Goal: Information Seeking & Learning: Learn about a topic

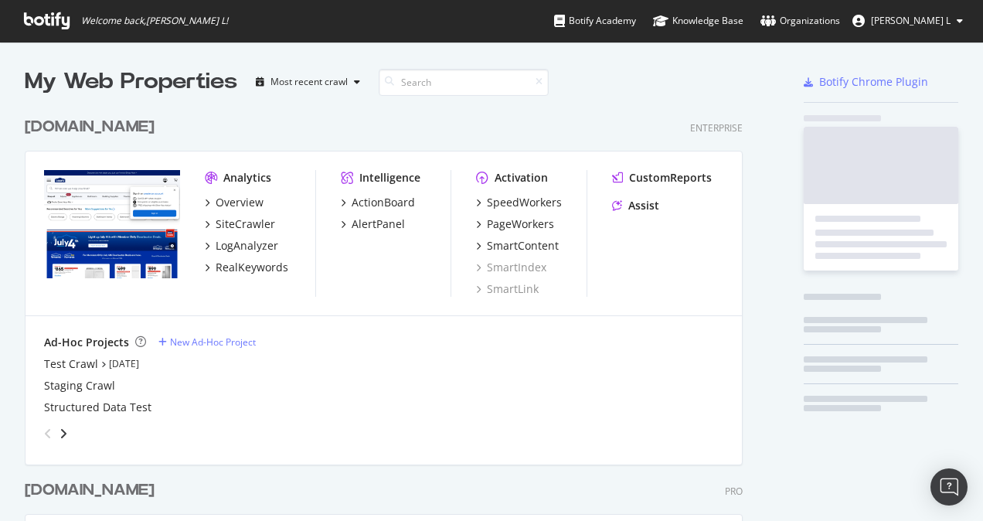
scroll to position [621, 718]
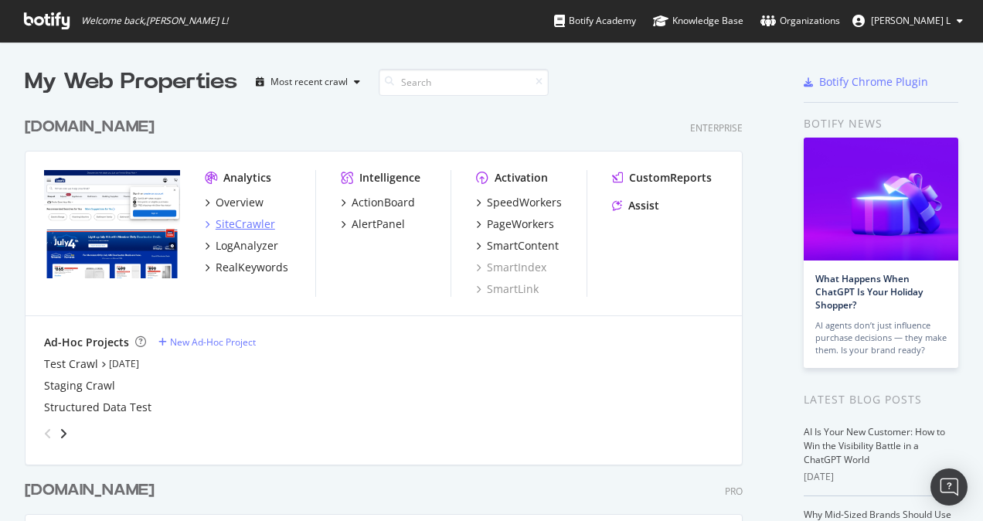
click at [249, 227] on div "SiteCrawler" at bounding box center [246, 223] width 60 height 15
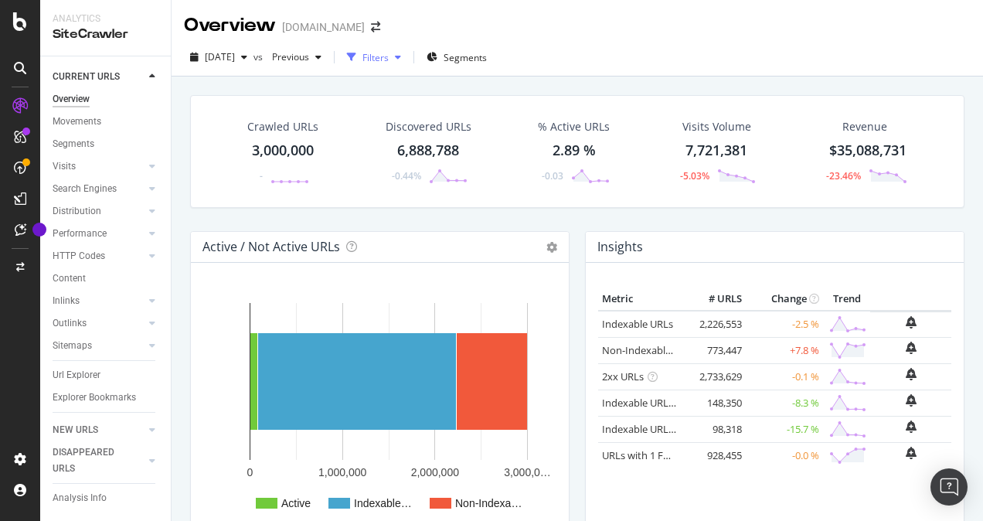
click at [407, 54] on div "button" at bounding box center [398, 57] width 19 height 9
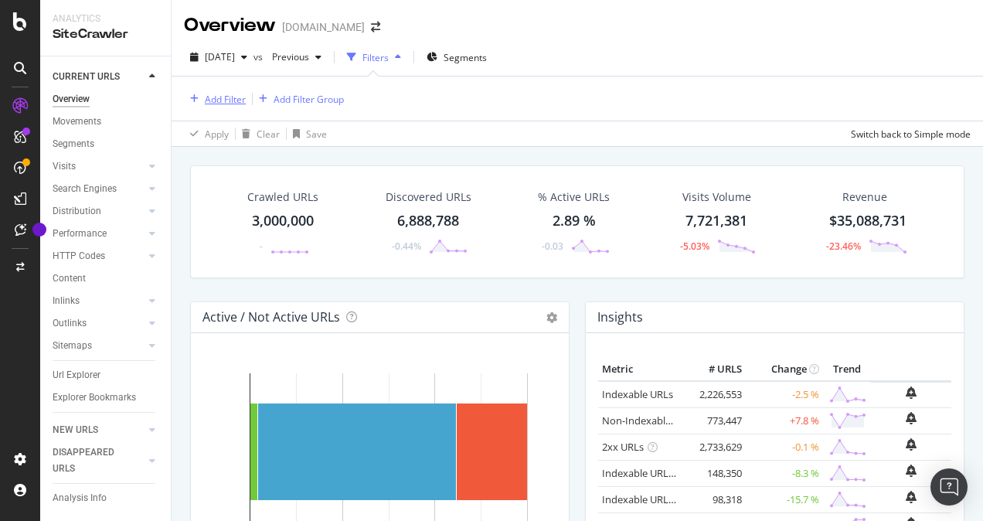
click at [233, 96] on div "Add Filter" at bounding box center [225, 99] width 41 height 13
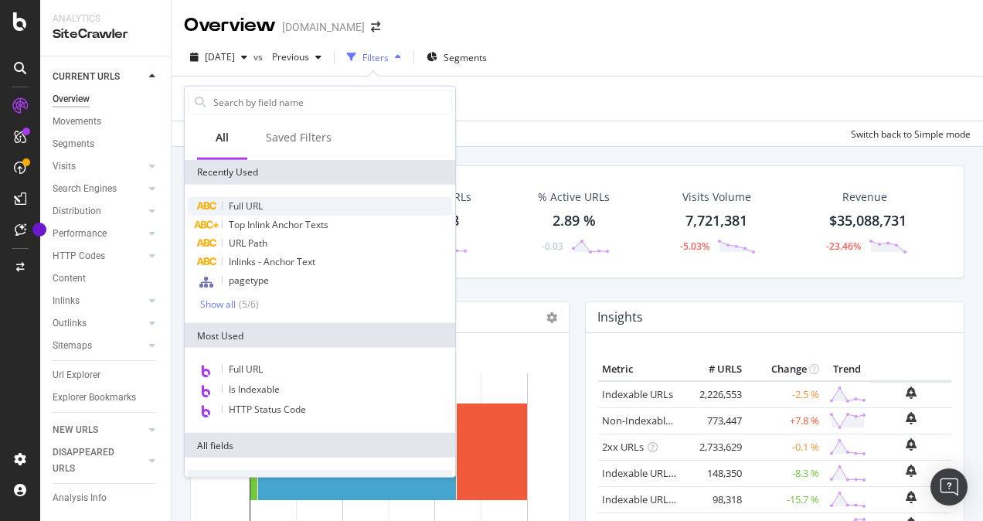
click at [235, 206] on span "Full URL" at bounding box center [246, 205] width 34 height 13
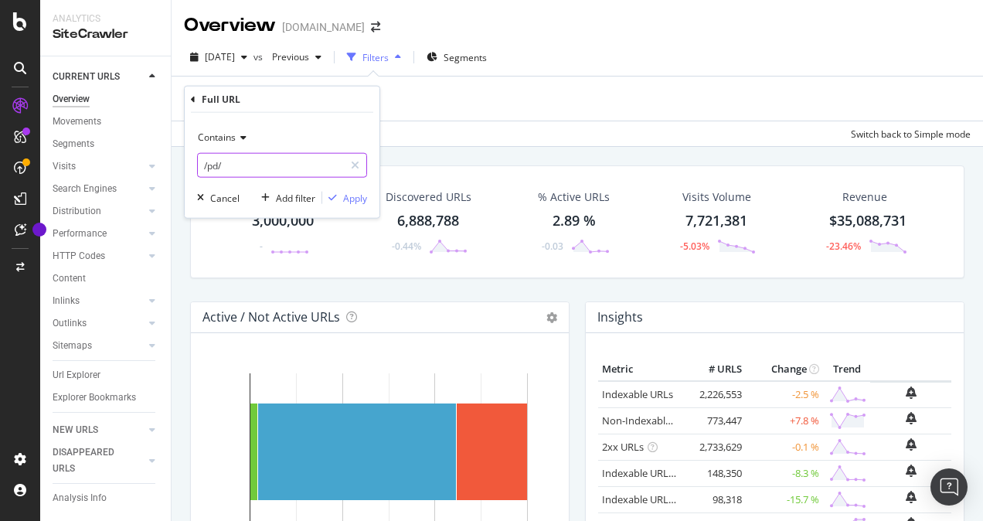
click at [239, 162] on input "/pd/" at bounding box center [271, 165] width 146 height 25
paste input "[URL][DOMAIN_NAME]"
type input "[URL][DOMAIN_NAME]"
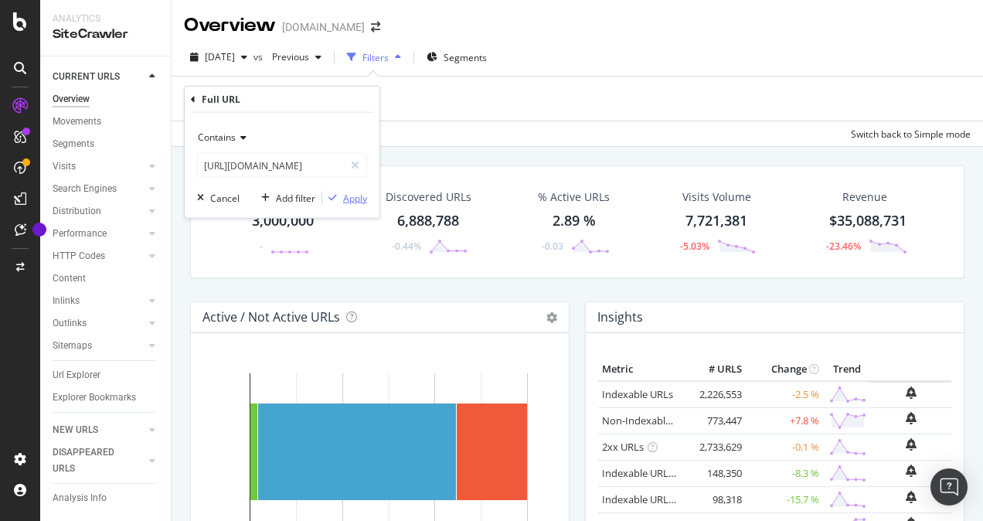
click at [353, 195] on div "Apply" at bounding box center [355, 197] width 24 height 13
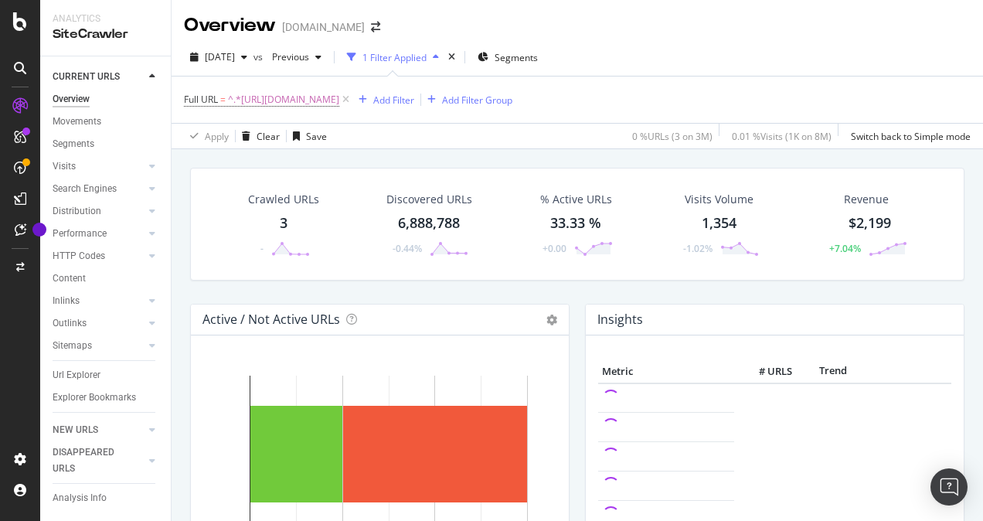
click at [281, 219] on div "3" at bounding box center [284, 223] width 8 height 20
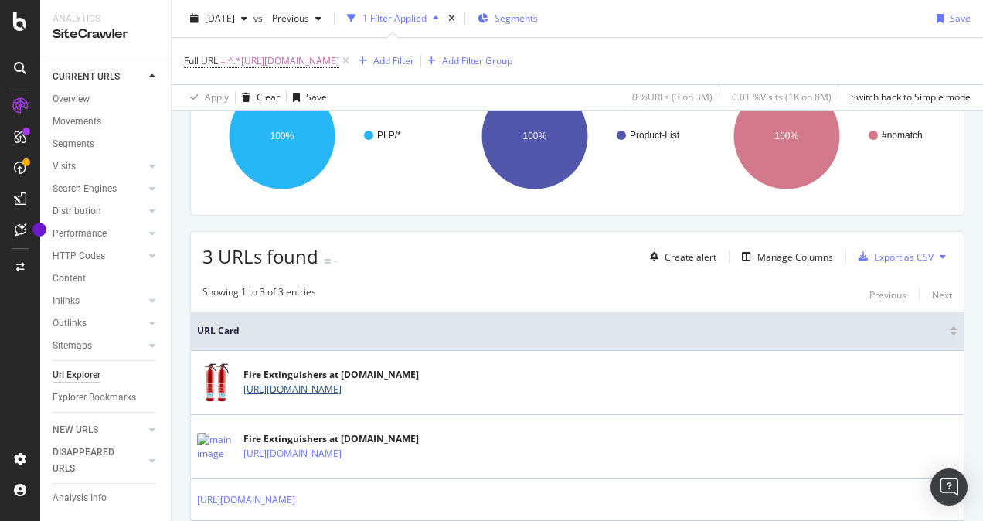
scroll to position [93, 0]
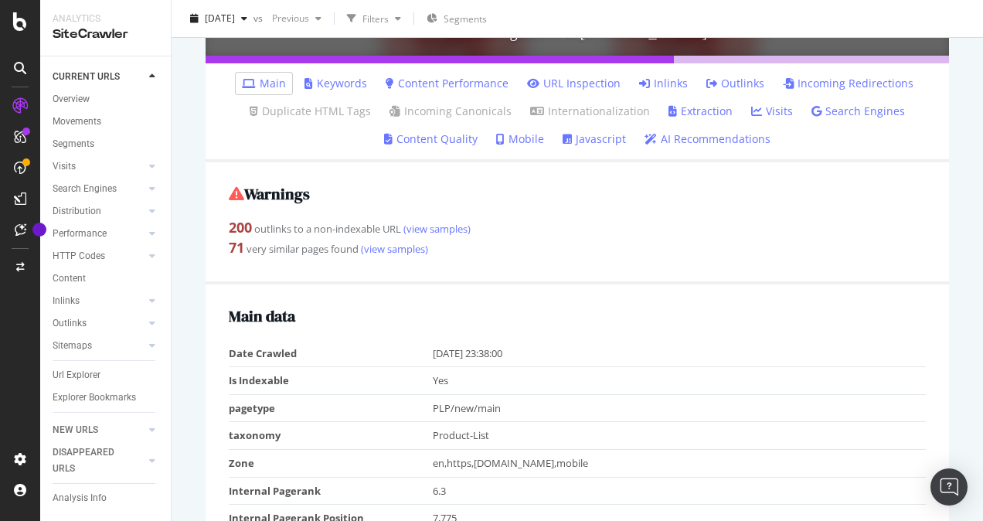
scroll to position [464, 0]
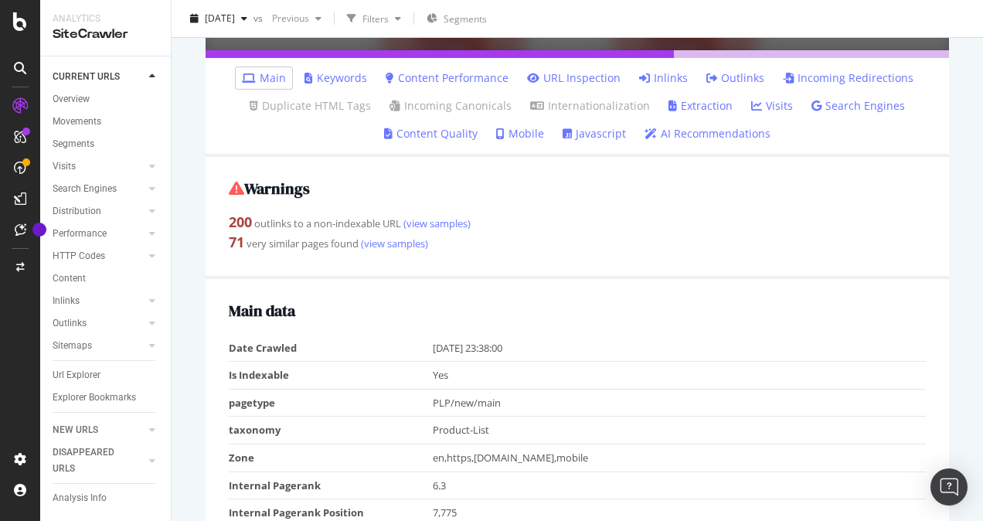
click at [342, 80] on link "Keywords" at bounding box center [335, 77] width 63 height 15
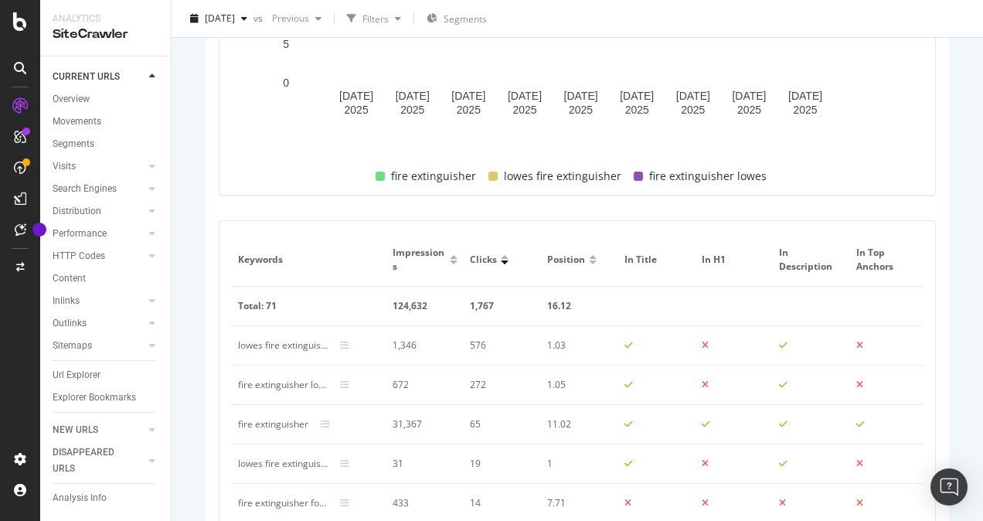
scroll to position [1082, 0]
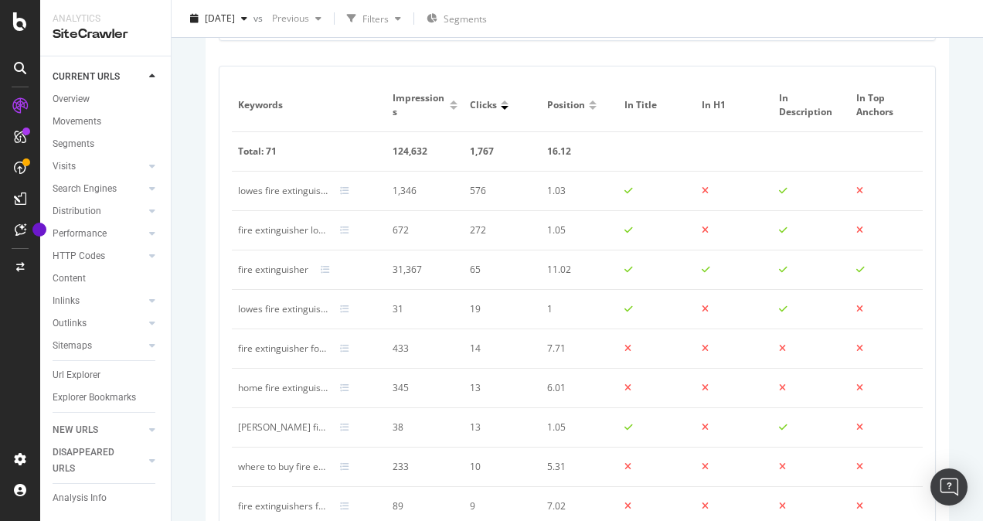
drag, startPoint x: 622, startPoint y: 272, endPoint x: 852, endPoint y: 280, distance: 229.6
click at [852, 280] on tr "fire extinguisher 31,367 65 11.02" at bounding box center [579, 269] width 695 height 39
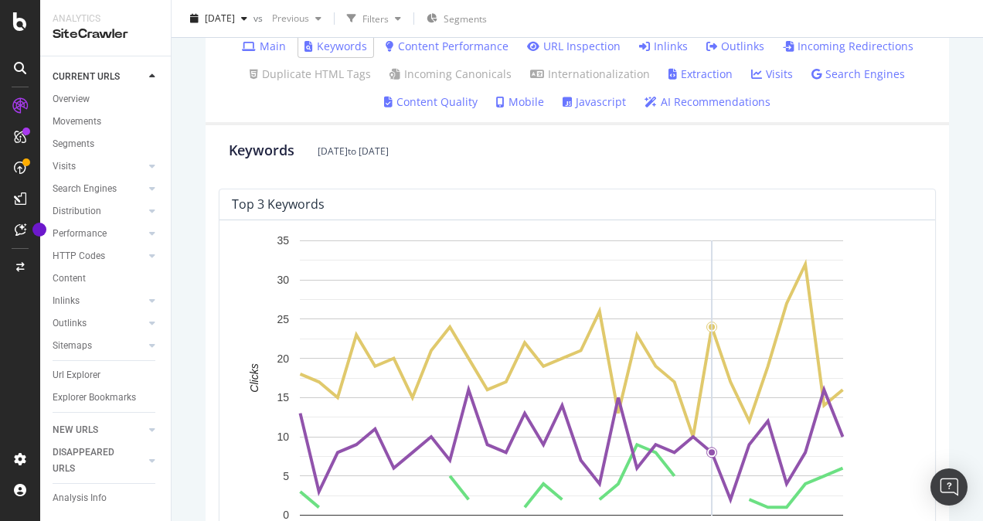
scroll to position [386, 0]
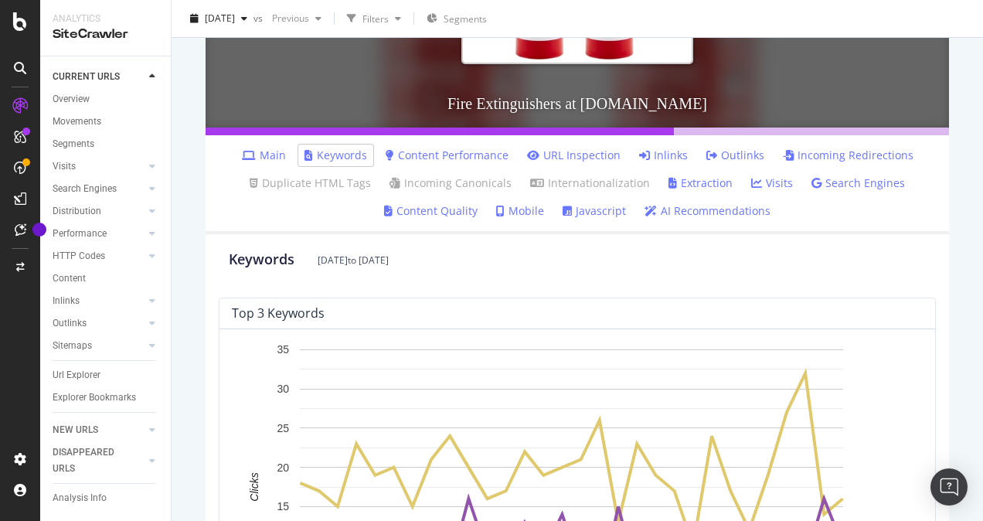
click at [662, 154] on link "Inlinks" at bounding box center [663, 155] width 49 height 15
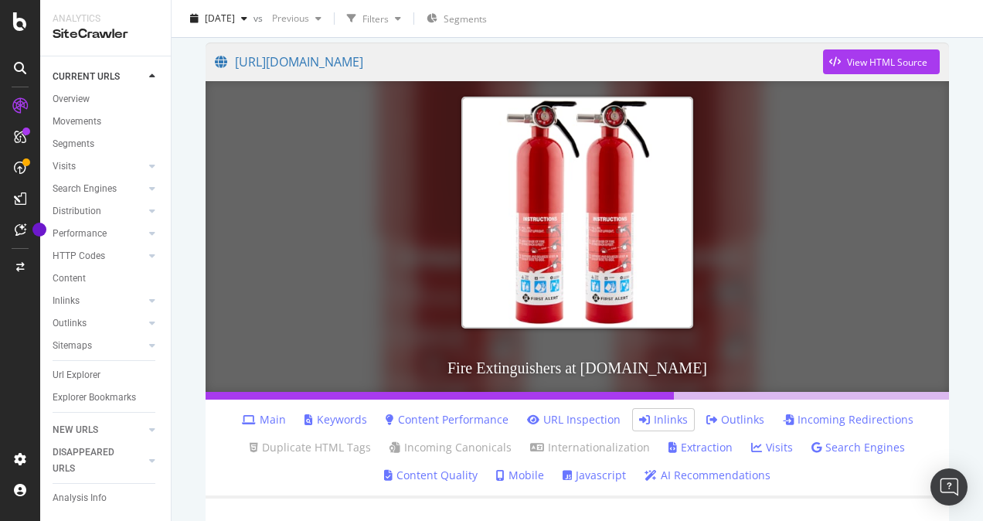
scroll to position [151, 0]
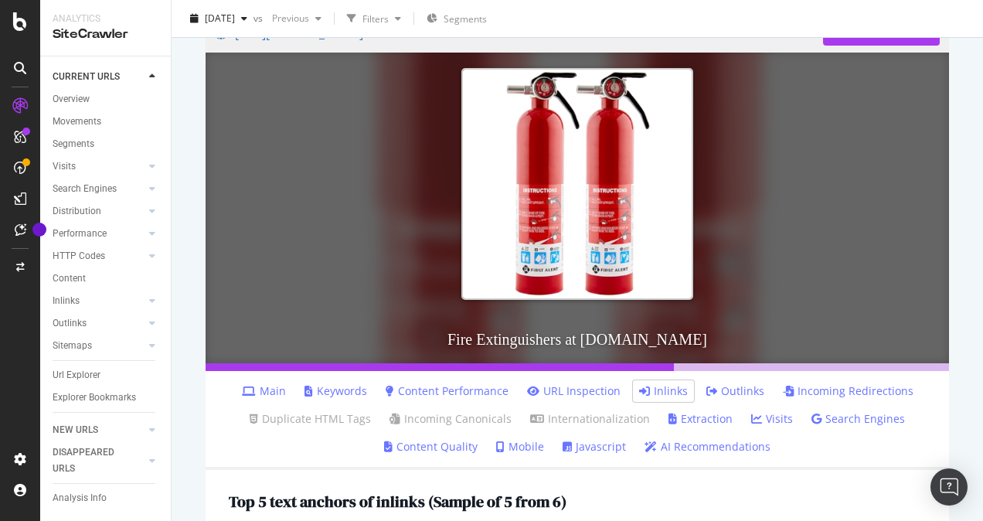
click at [579, 389] on link "URL Inspection" at bounding box center [574, 390] width 94 height 15
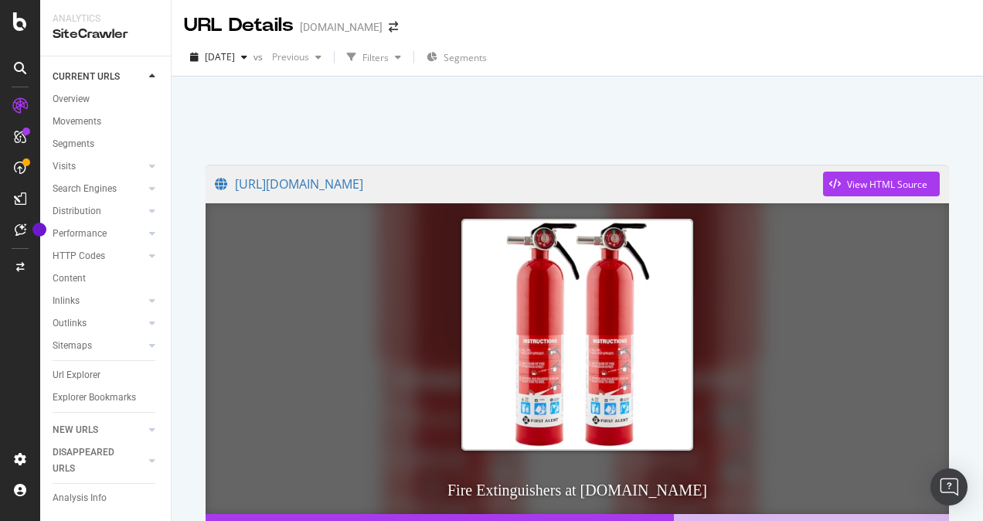
scroll to position [245, 0]
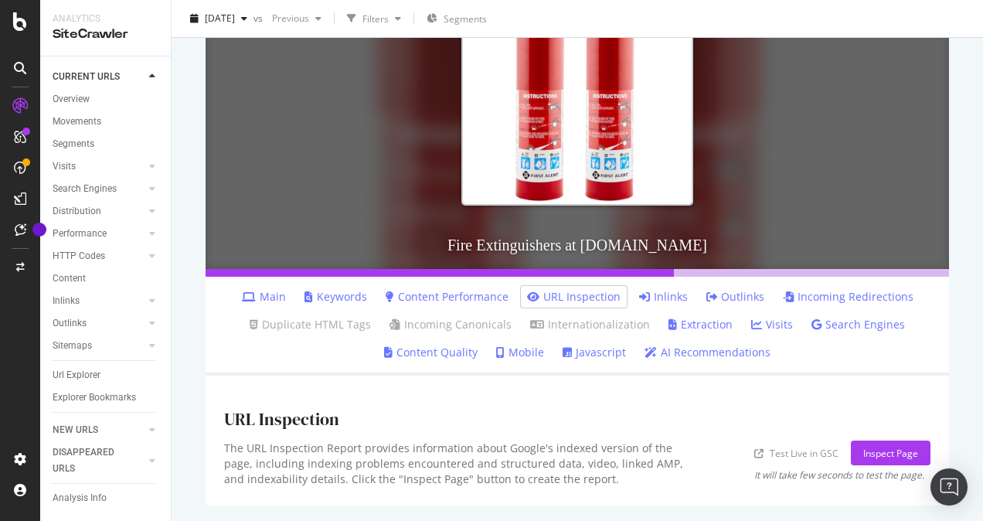
click at [502, 400] on div "URL Inspection" at bounding box center [577, 417] width 706 height 46
click at [264, 292] on link "Main" at bounding box center [264, 296] width 44 height 15
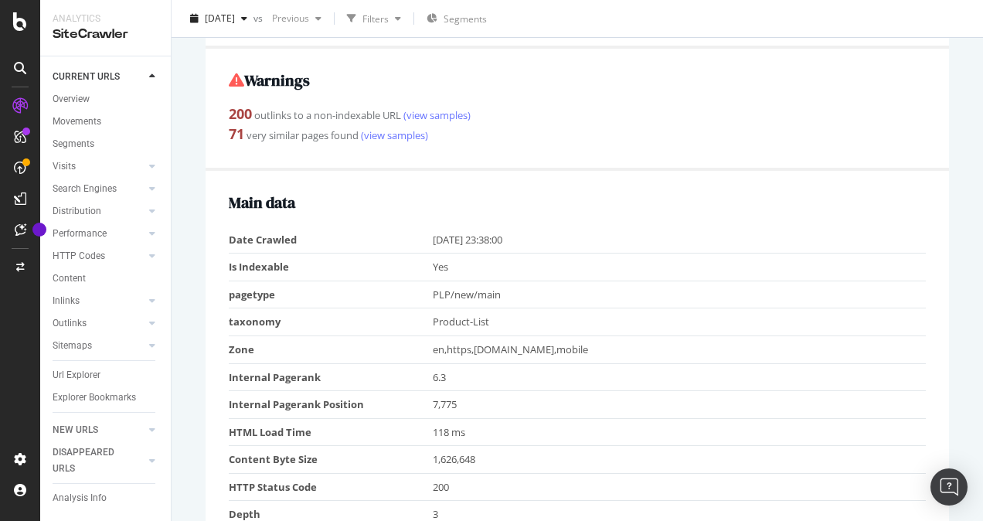
scroll to position [466, 0]
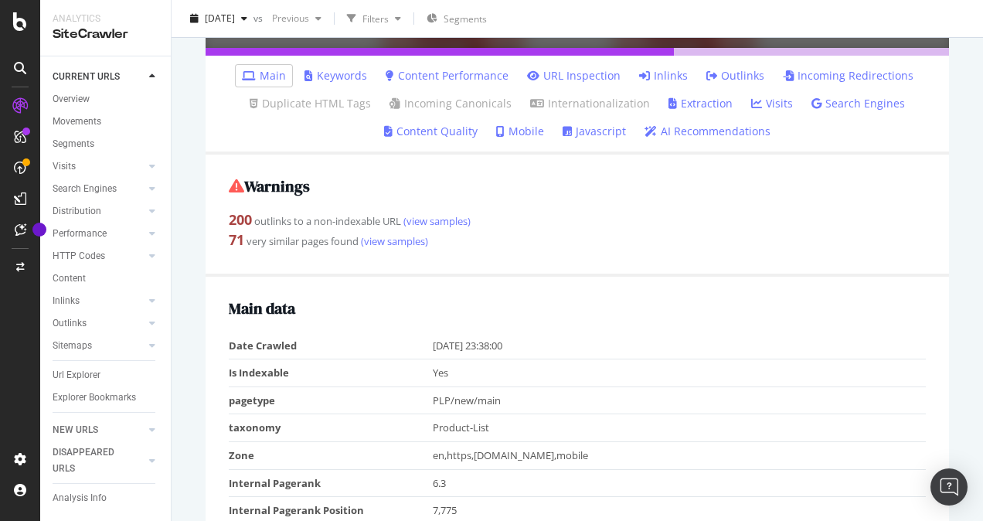
click at [439, 127] on link "Content Quality" at bounding box center [431, 131] width 94 height 15
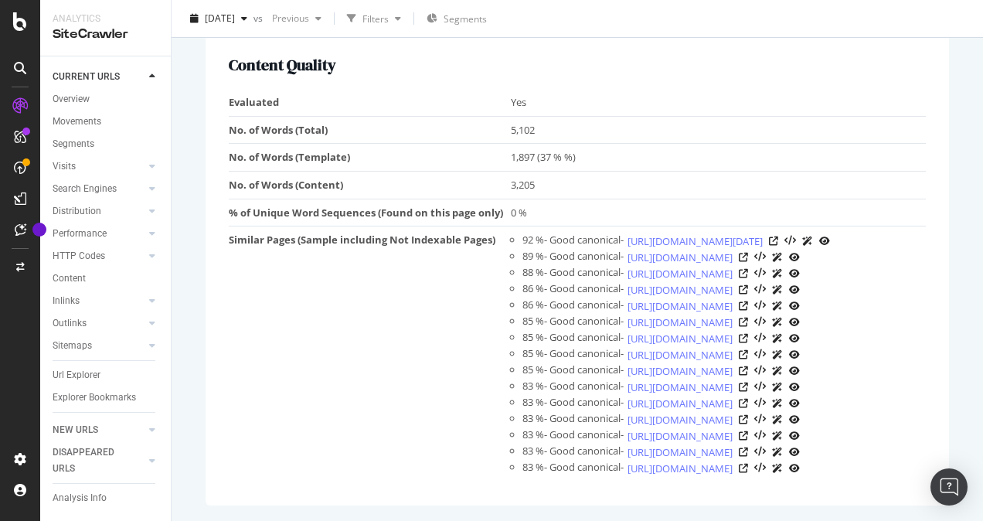
scroll to position [404, 0]
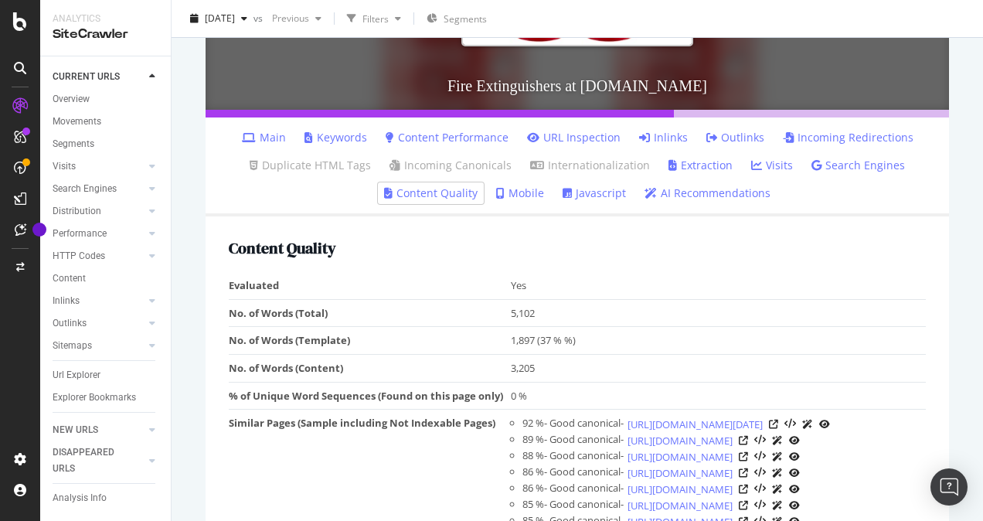
click at [329, 359] on td "No. of Words (Content)" at bounding box center [370, 368] width 282 height 28
click at [443, 138] on link "Content Performance" at bounding box center [447, 137] width 123 height 15
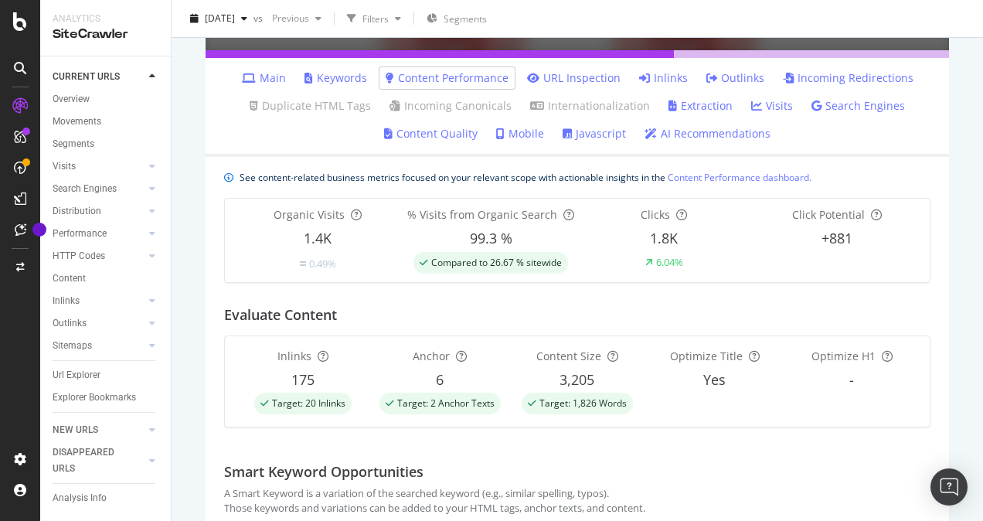
scroll to position [618, 0]
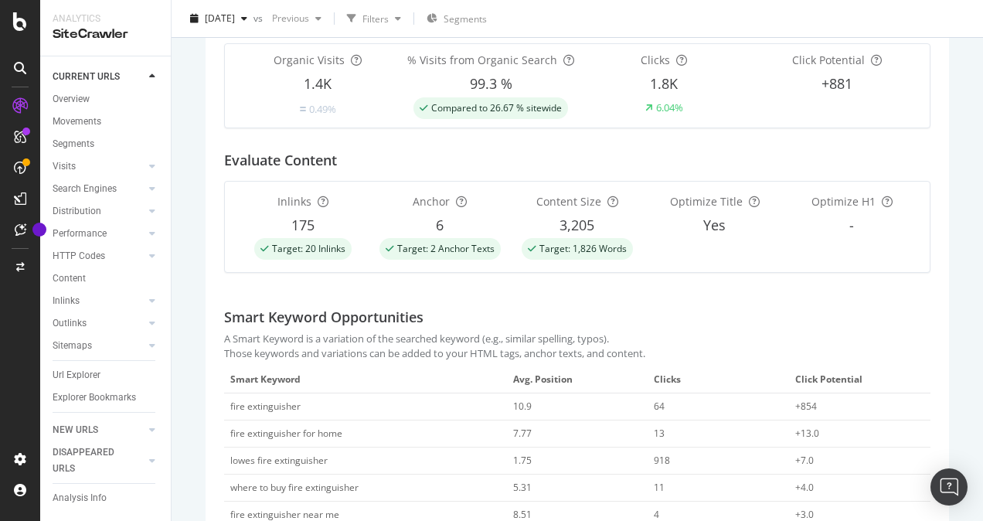
click at [795, 404] on div "+854" at bounding box center [853, 407] width 116 height 14
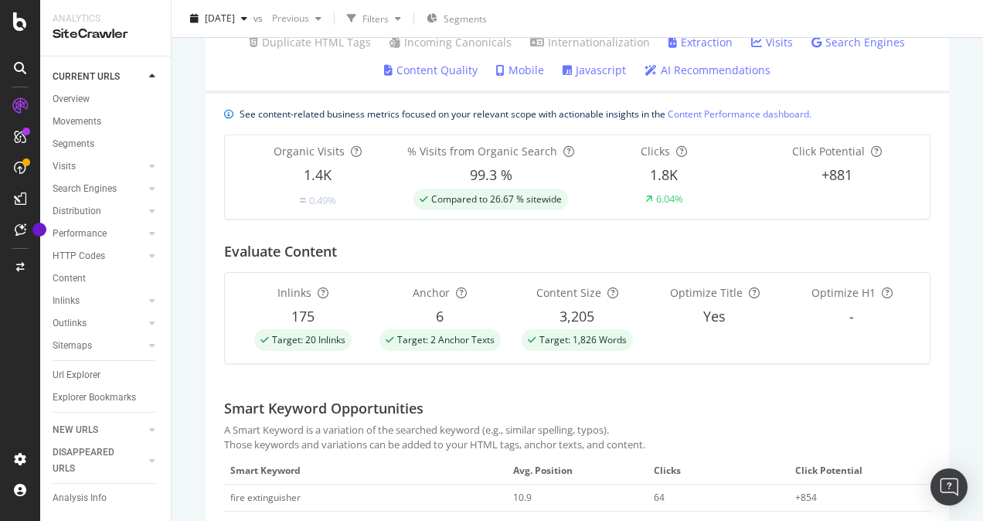
scroll to position [450, 0]
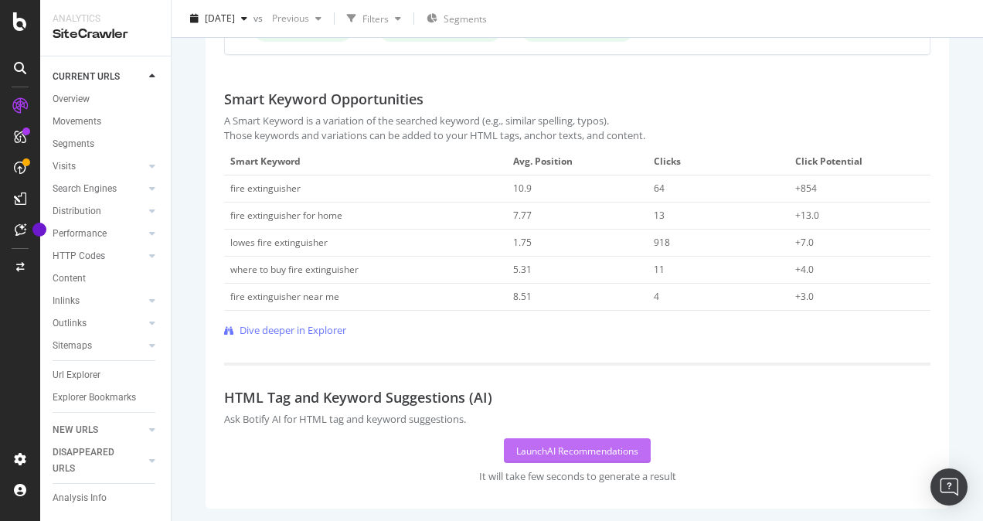
click at [565, 438] on button "Launch AI Recommendations" at bounding box center [577, 450] width 147 height 25
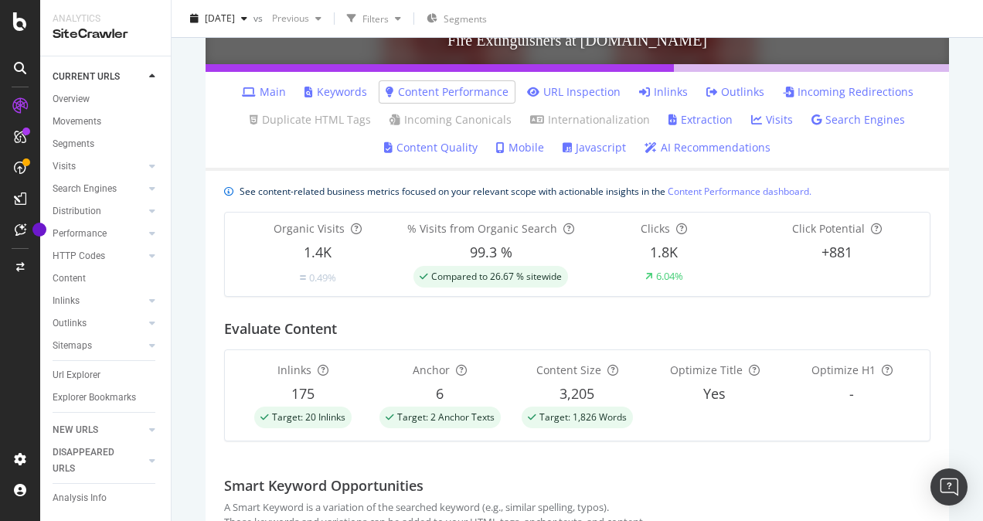
drag, startPoint x: 411, startPoint y: 144, endPoint x: 310, endPoint y: 159, distance: 102.4
click at [310, 159] on ul "Main Keywords Content Performance URL Inspection Inlinks Outlinks Incoming Redi…" at bounding box center [577, 121] width 743 height 99
drag, startPoint x: 440, startPoint y: 147, endPoint x: 328, endPoint y: 173, distance: 115.1
click at [304, 162] on ul "Main Keywords Content Performance URL Inspection Inlinks Outlinks Incoming Redi…" at bounding box center [577, 121] width 743 height 99
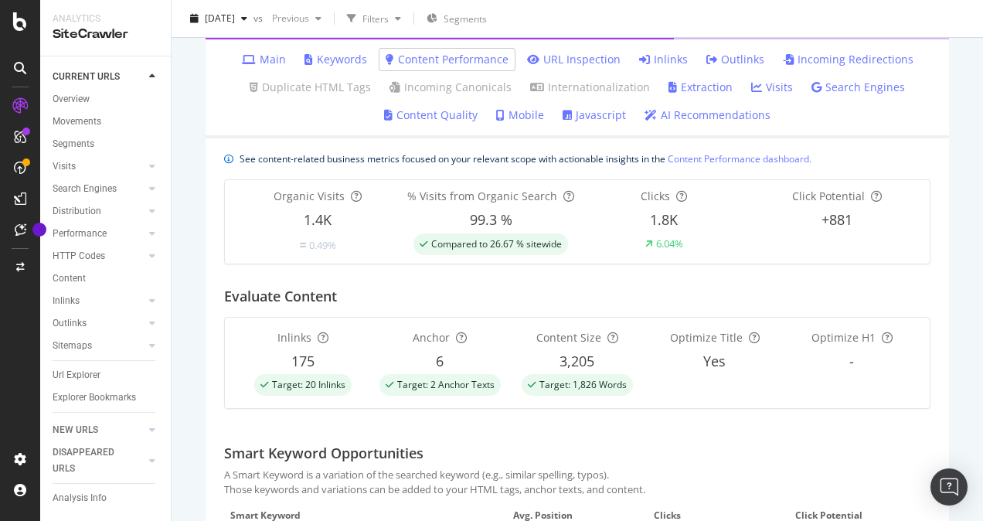
scroll to position [399, 0]
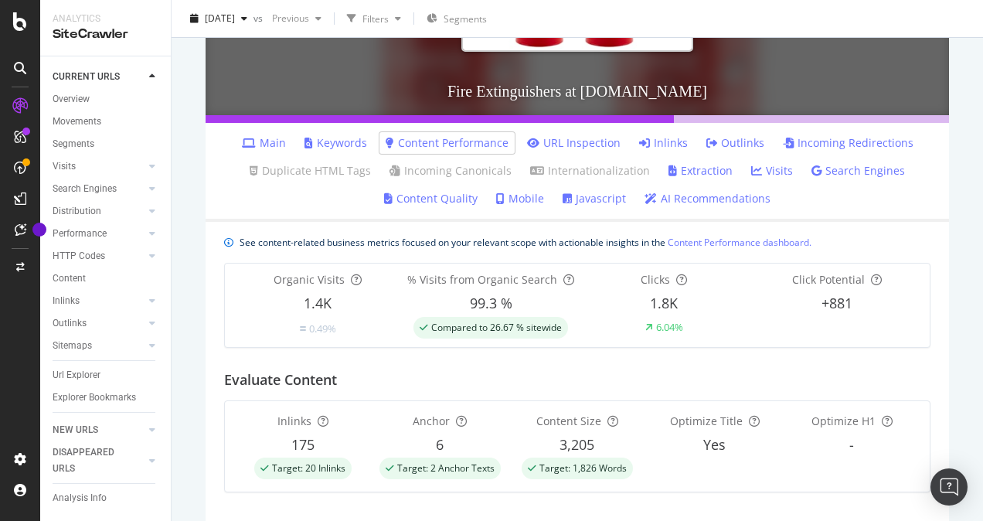
click at [442, 196] on link "Content Quality" at bounding box center [431, 198] width 94 height 15
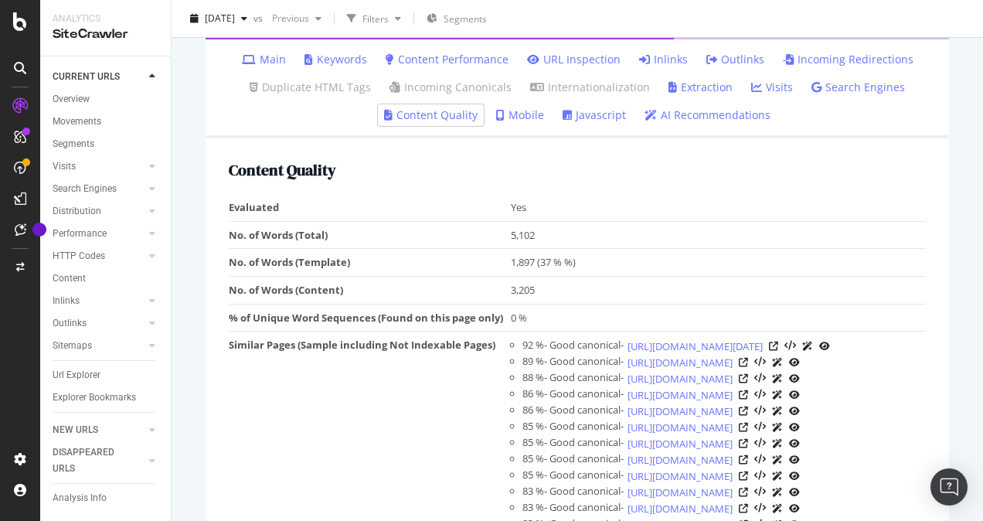
scroll to position [481, 0]
click at [437, 56] on link "Content Performance" at bounding box center [447, 60] width 123 height 15
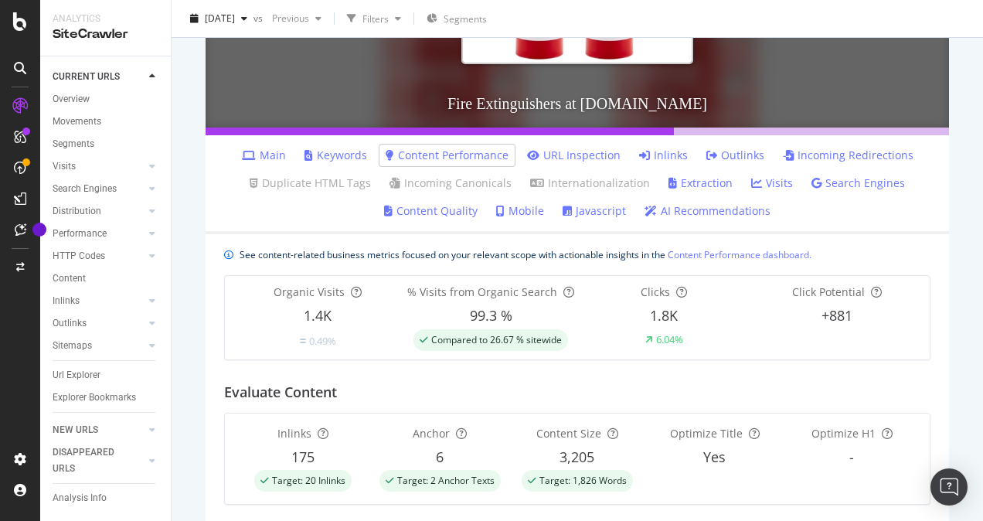
scroll to position [618, 0]
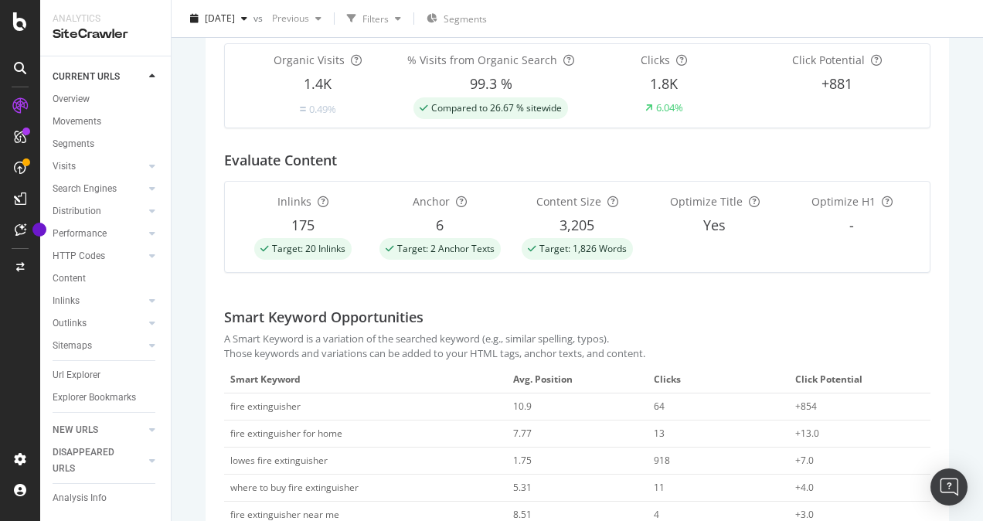
click at [797, 402] on div "+854" at bounding box center [853, 407] width 116 height 14
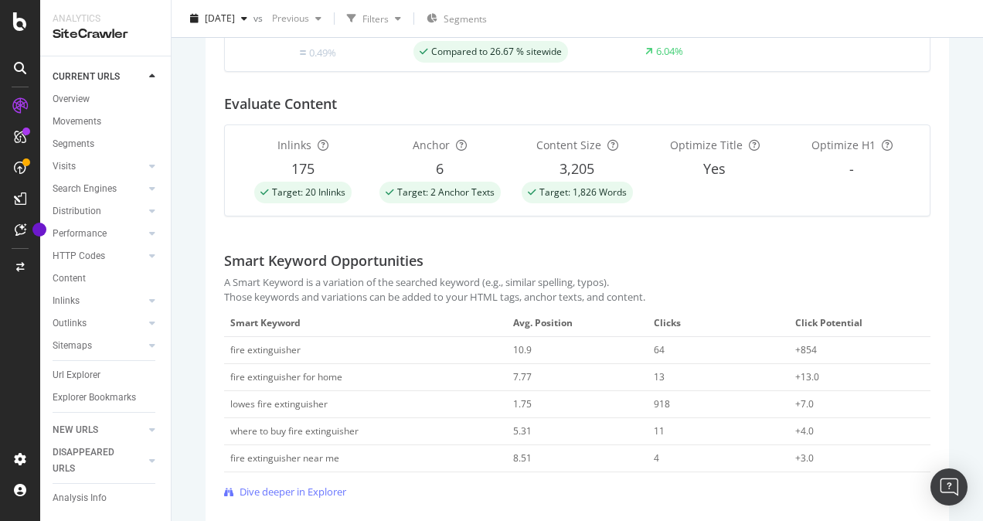
scroll to position [836, 0]
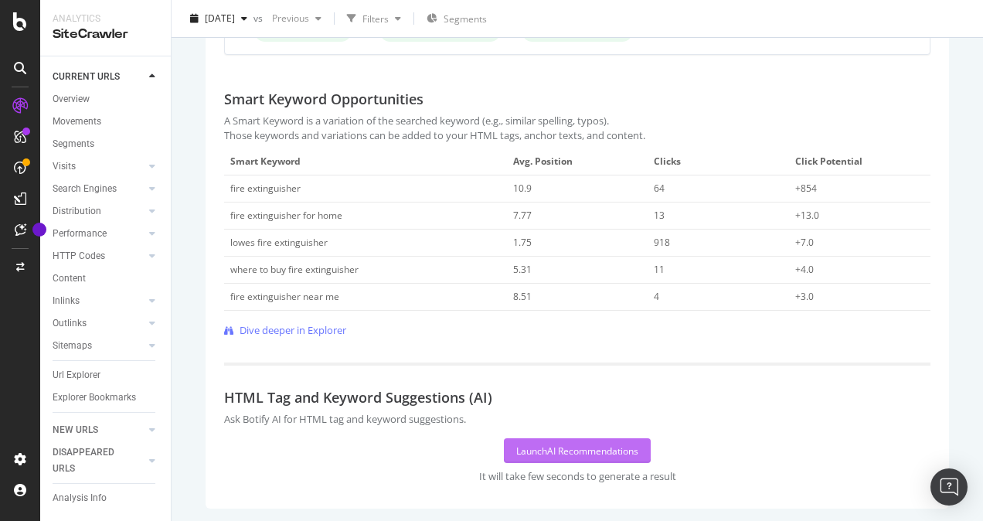
click at [584, 444] on div "Launch AI Recommendations" at bounding box center [577, 450] width 122 height 13
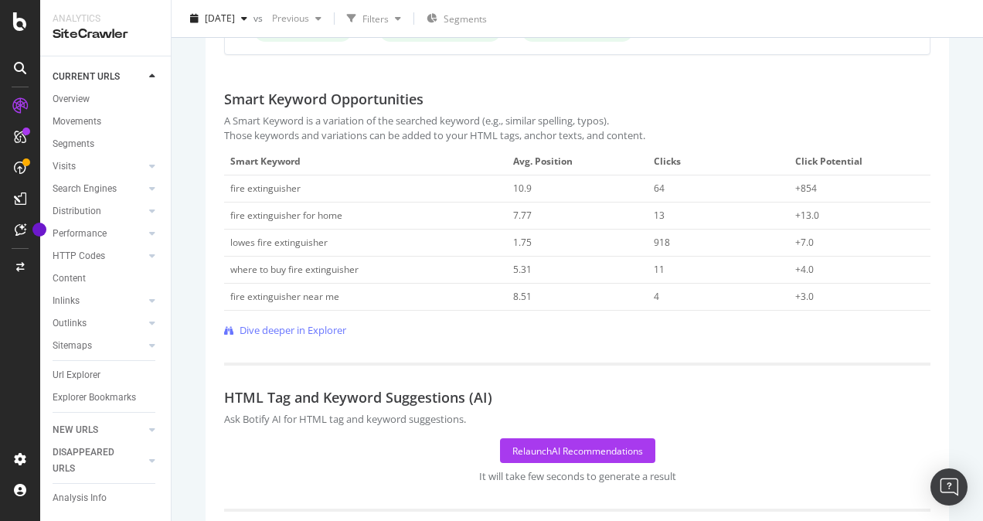
scroll to position [759, 0]
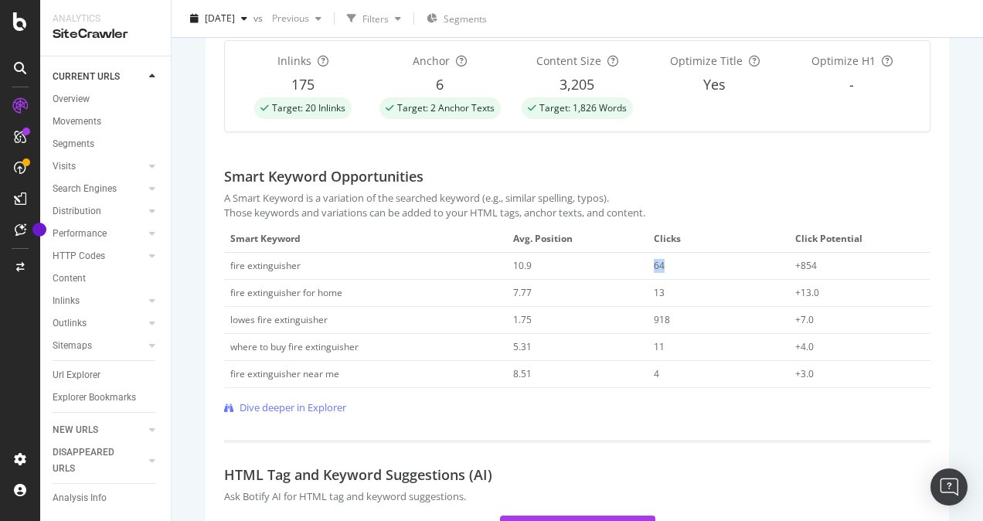
copy div "64"
drag, startPoint x: 666, startPoint y: 259, endPoint x: 644, endPoint y: 261, distance: 21.8
click at [648, 261] on td "64" at bounding box center [718, 266] width 141 height 27
click at [690, 427] on div "See content-related business metrics focused on your relevant scope with action…" at bounding box center [577, 531] width 743 height 1338
copy div "+854"
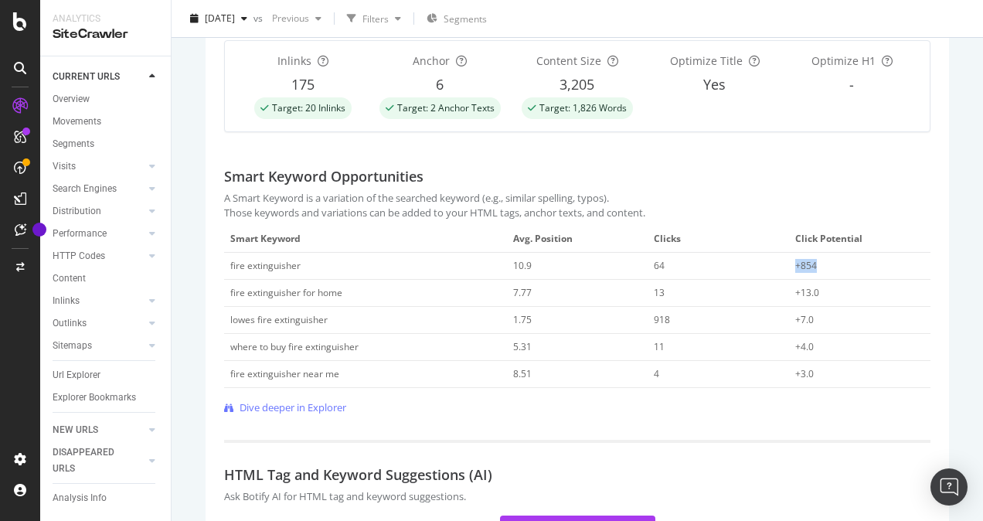
drag, startPoint x: 785, startPoint y: 264, endPoint x: 809, endPoint y: 264, distance: 24.0
click at [809, 264] on td "+854" at bounding box center [859, 266] width 141 height 27
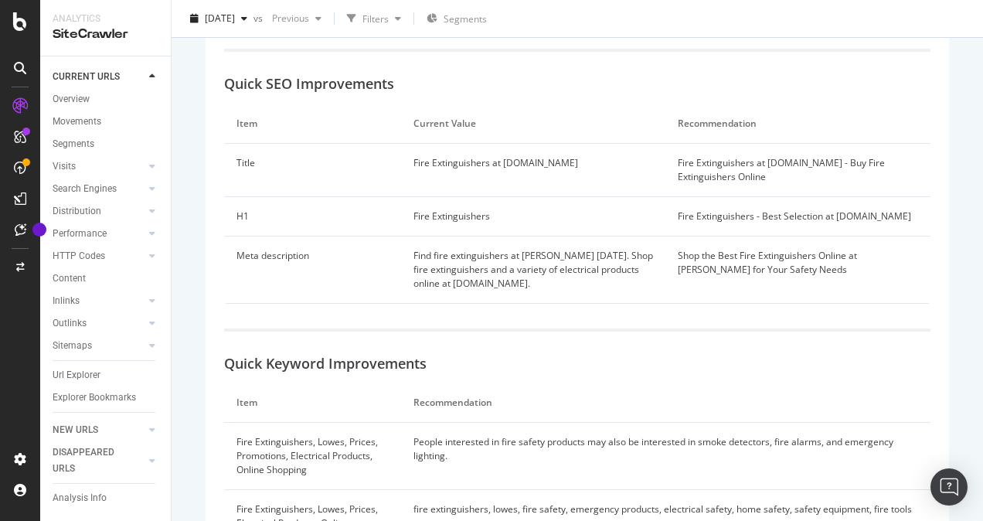
scroll to position [1449, 0]
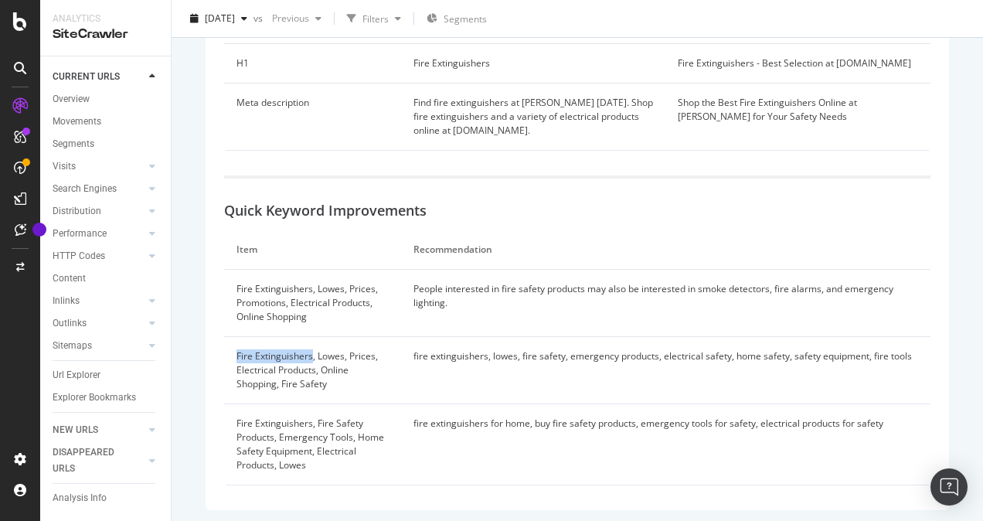
drag, startPoint x: 236, startPoint y: 354, endPoint x: 311, endPoint y: 355, distance: 75.0
click at [311, 355] on td "Fire Extinguishers, Lowes, Prices, Electrical Products, Online Shopping, Fire S…" at bounding box center [312, 370] width 177 height 67
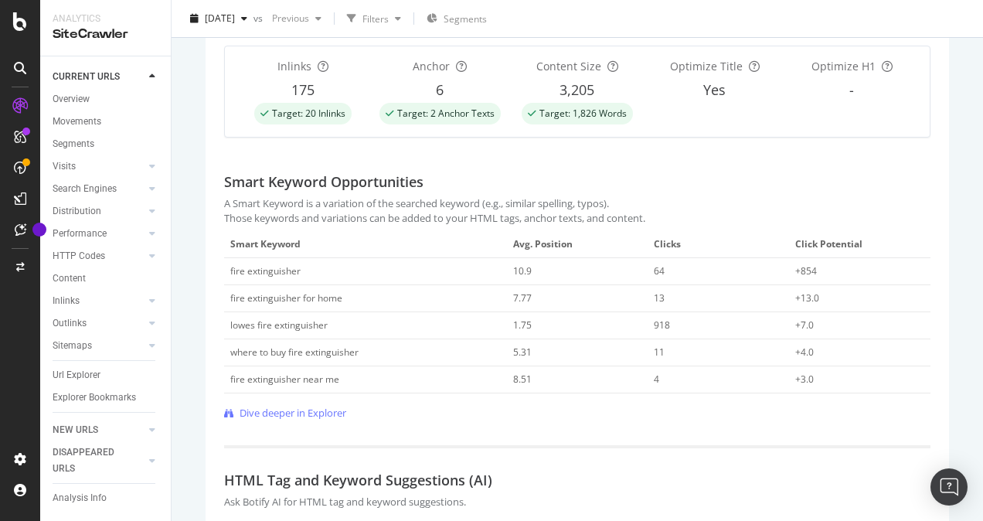
scroll to position [444, 0]
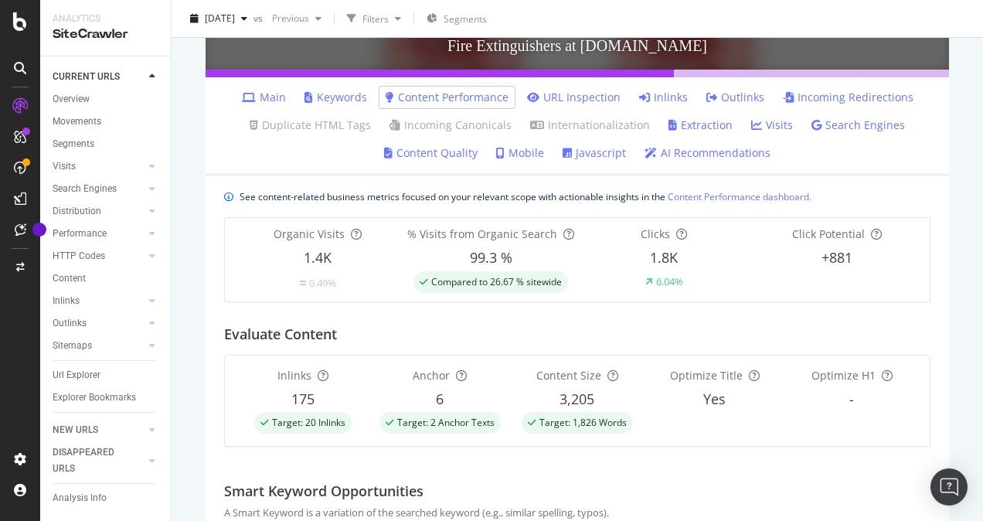
click at [656, 97] on link "Inlinks" at bounding box center [663, 97] width 49 height 15
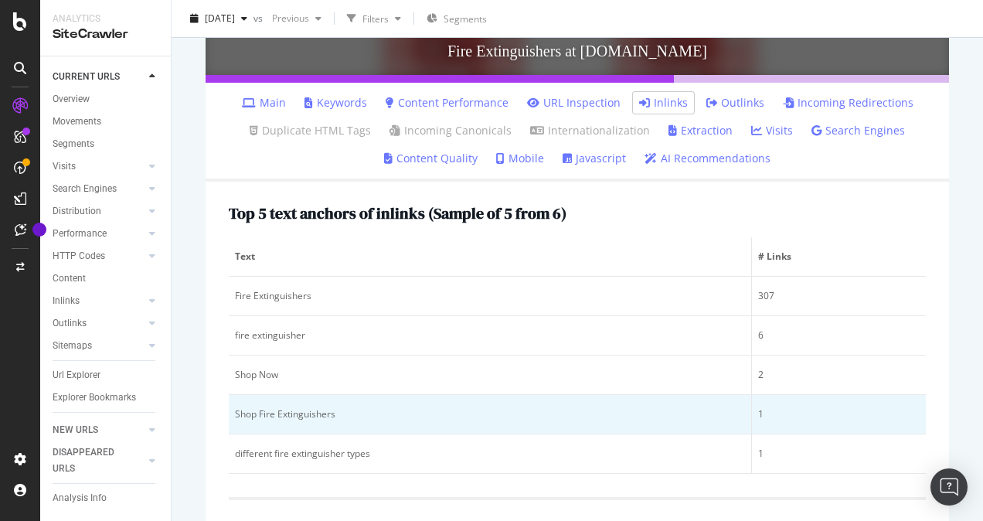
scroll to position [464, 0]
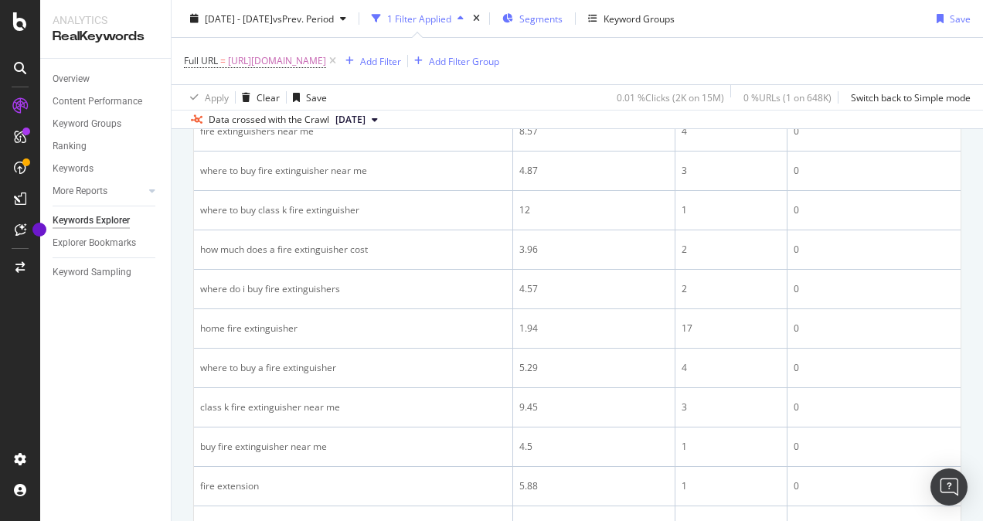
scroll to position [1348, 0]
